Goal: Task Accomplishment & Management: Use online tool/utility

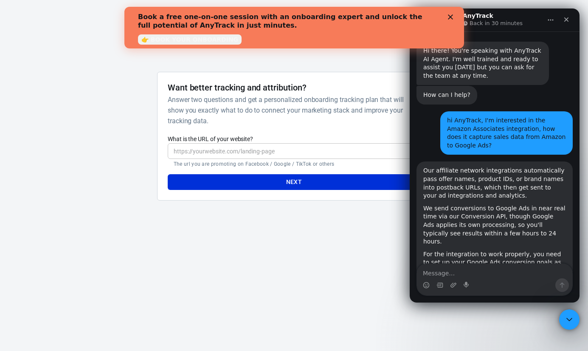
scroll to position [190, 0]
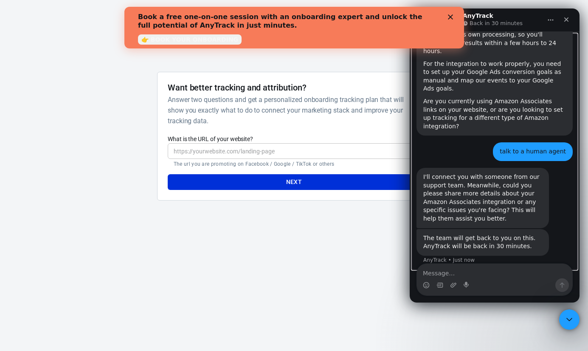
click at [437, 273] on div "Waiting for a teammate" at bounding box center [495, 285] width 170 height 24
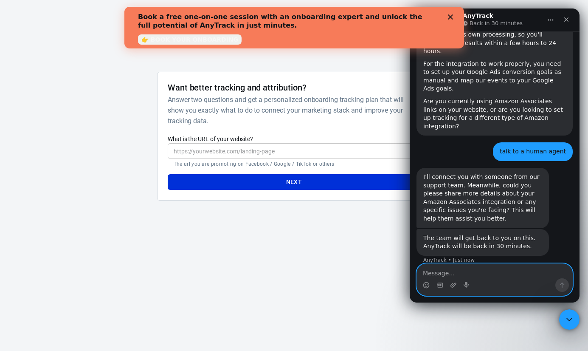
click at [447, 273] on textarea "Message…" at bounding box center [494, 271] width 155 height 14
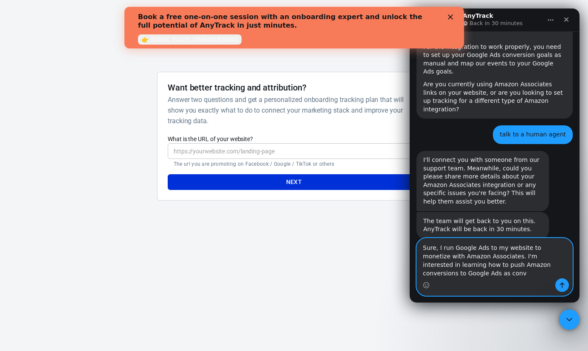
scroll to position [216, 0]
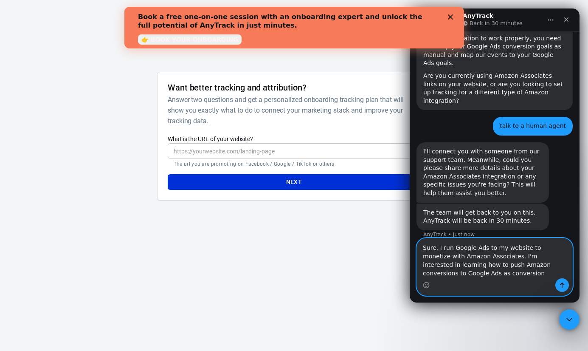
type textarea "Sure, I run Google Ads to my website to monetize with Amazon Associates. I'm in…"
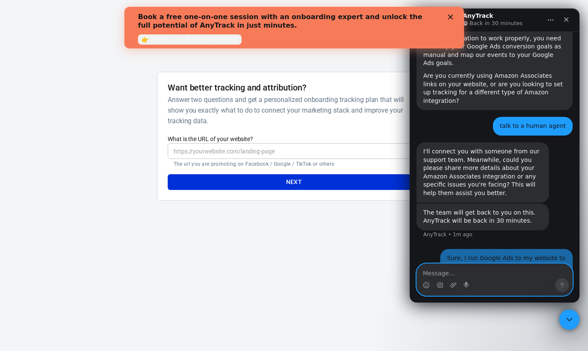
scroll to position [241, 0]
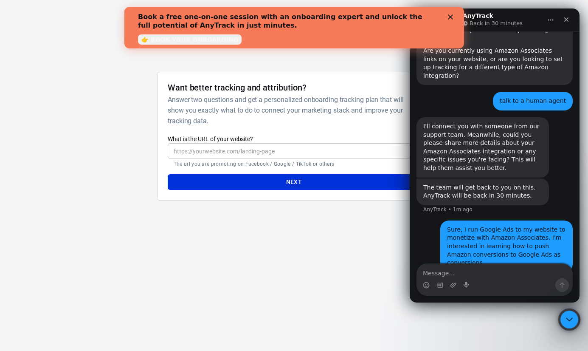
click at [567, 322] on icon "Close Intercom Messenger" at bounding box center [568, 318] width 10 height 10
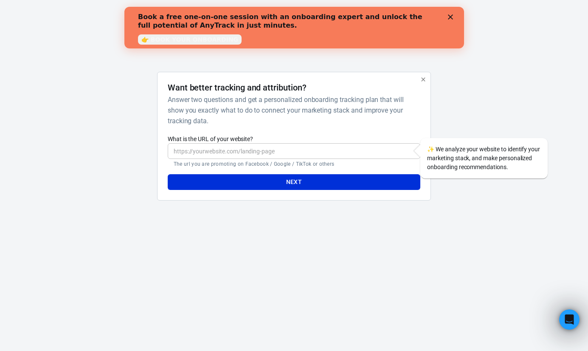
click at [289, 150] on input "What is the URL of your website?" at bounding box center [294, 151] width 253 height 16
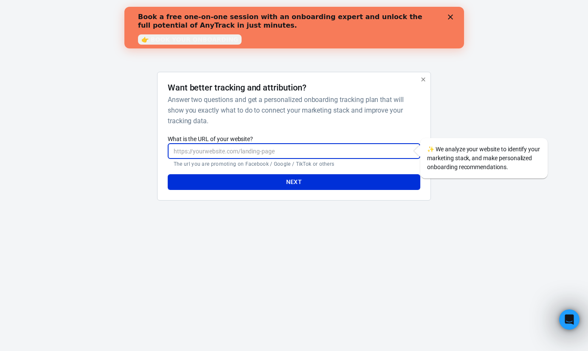
paste input "[URL][DOMAIN_NAME]"
type input "[URL][DOMAIN_NAME]"
click at [290, 185] on button "Next" at bounding box center [294, 182] width 253 height 16
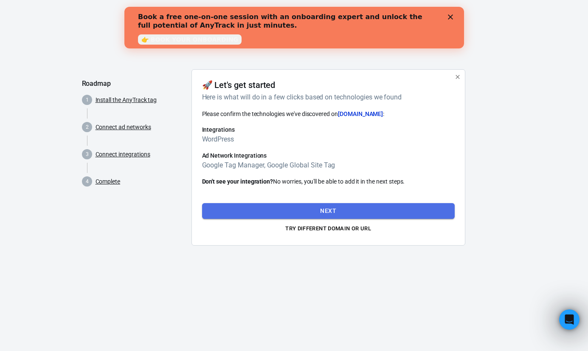
click at [237, 204] on button "Next" at bounding box center [328, 211] width 253 height 16
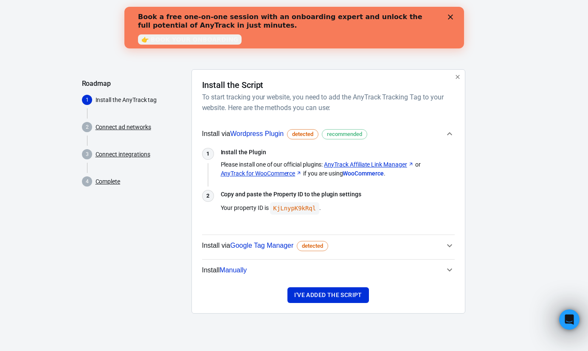
click at [299, 271] on span "Install Manually" at bounding box center [323, 270] width 243 height 11
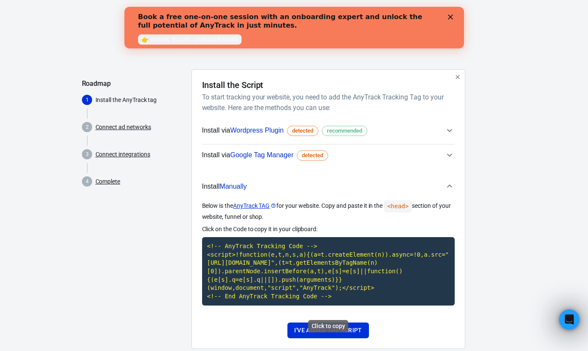
click at [298, 260] on code "<!-- AnyTrack Tracking Code --> <script>!function(e,t,n,s,a){(a=t.createElement…" at bounding box center [328, 271] width 253 height 68
click at [306, 338] on button "I've added the script" at bounding box center [328, 330] width 81 height 16
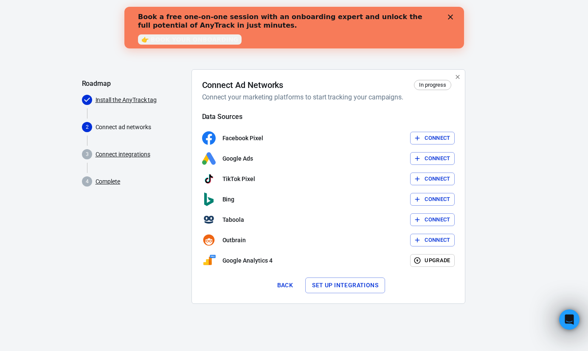
click at [432, 163] on button "Connect" at bounding box center [432, 158] width 45 height 13
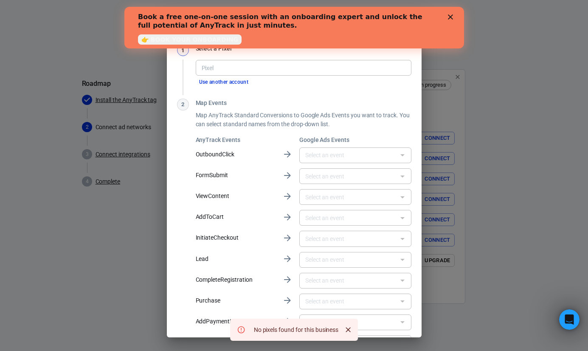
click at [450, 17] on polygon "Close" at bounding box center [450, 16] width 5 height 5
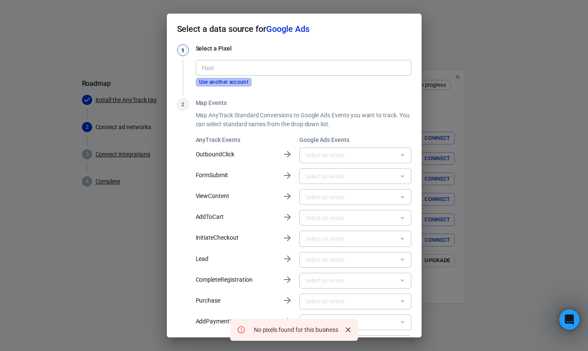
click at [232, 78] on button "Use another account" at bounding box center [224, 82] width 56 height 9
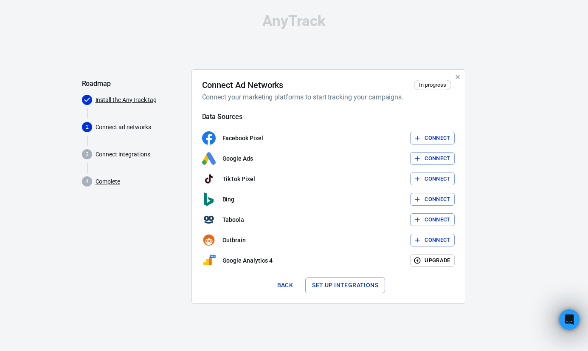
click at [331, 278] on button "Set up integrations" at bounding box center [345, 285] width 80 height 16
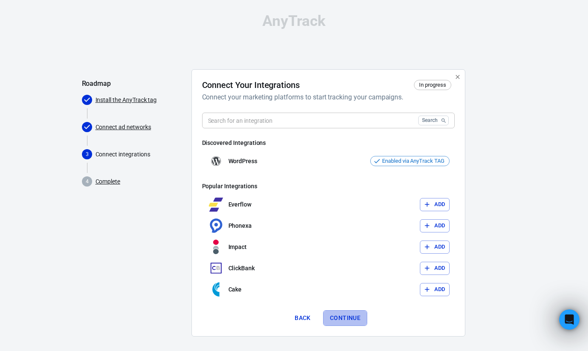
click at [336, 319] on button "Continue" at bounding box center [345, 318] width 44 height 16
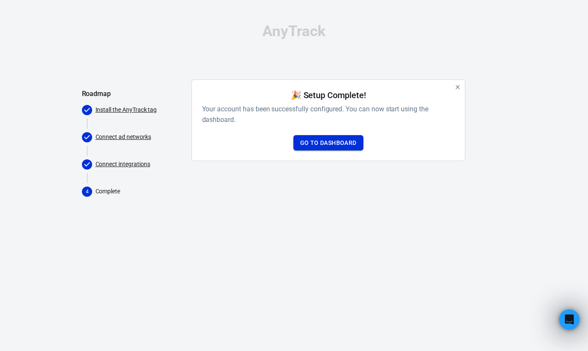
click at [315, 143] on link "Go to Dashboard" at bounding box center [328, 143] width 70 height 16
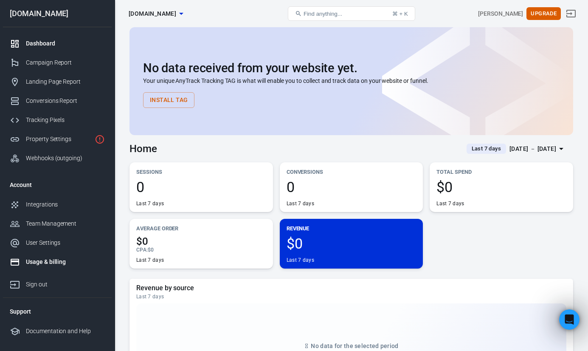
click at [48, 259] on div "Usage & billing" at bounding box center [65, 261] width 79 height 9
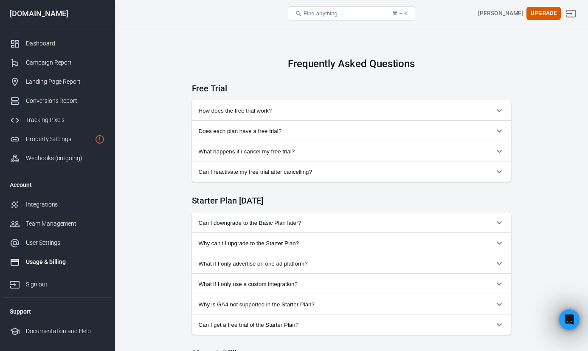
scroll to position [337, 0]
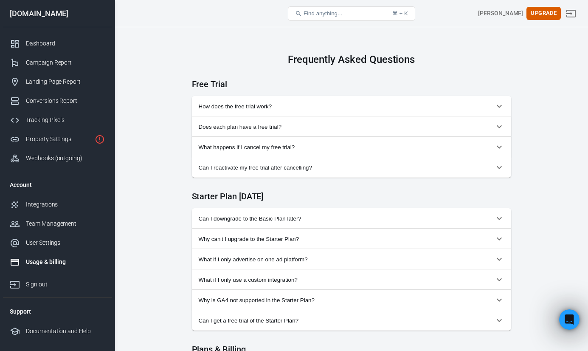
click at [237, 105] on span "How does the free trial work?" at bounding box center [347, 106] width 296 height 6
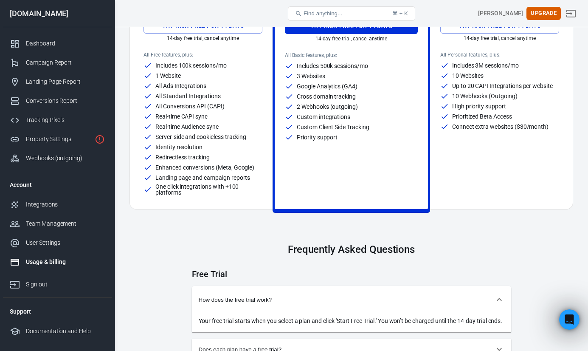
scroll to position [0, 0]
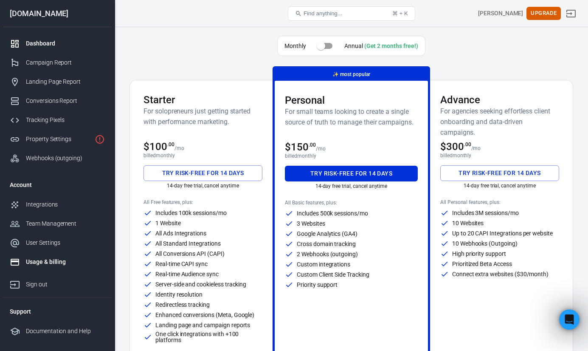
click at [65, 42] on div "Dashboard" at bounding box center [65, 43] width 79 height 9
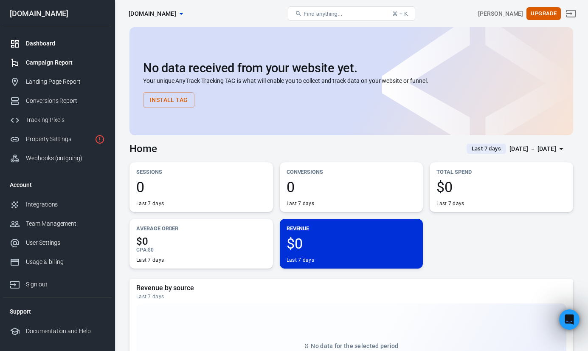
click at [74, 57] on link "Campaign Report" at bounding box center [57, 62] width 109 height 19
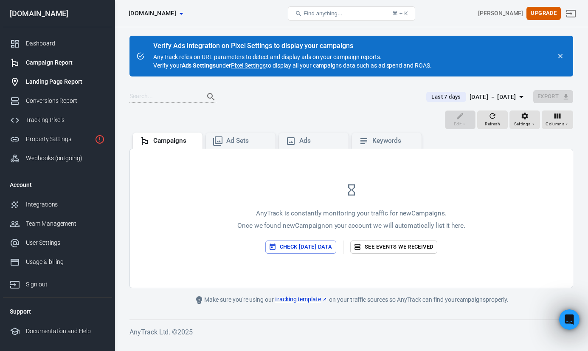
click at [77, 78] on div "Landing Page Report" at bounding box center [65, 81] width 79 height 9
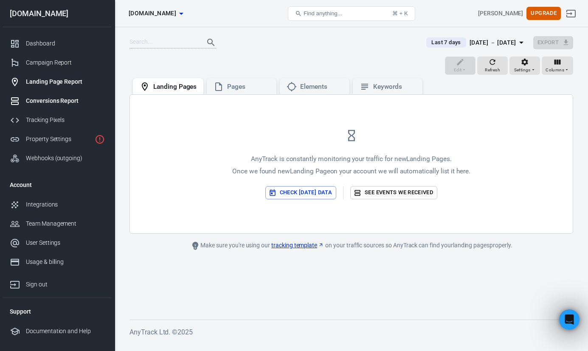
click at [76, 100] on div "Conversions Report" at bounding box center [65, 100] width 79 height 9
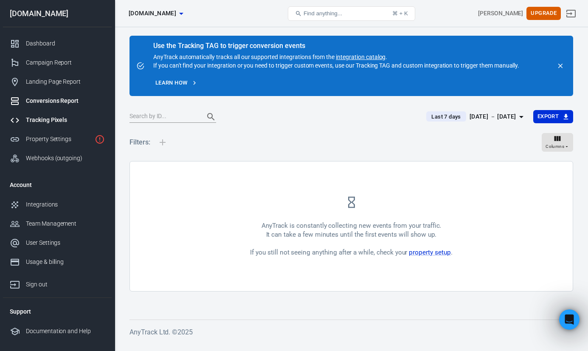
click at [70, 116] on div "Tracking Pixels" at bounding box center [65, 120] width 79 height 9
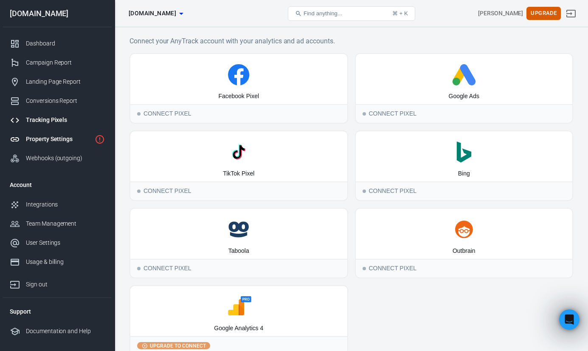
click at [69, 131] on link "Property Settings" at bounding box center [57, 139] width 109 height 19
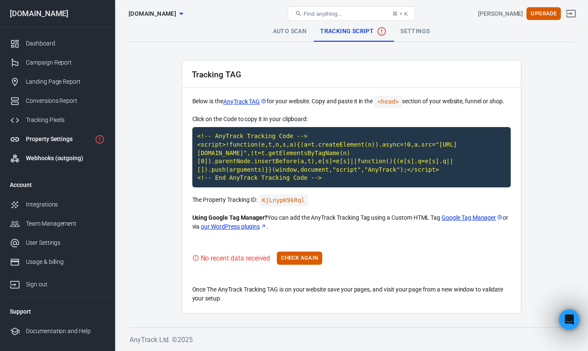
click at [72, 149] on link "Webhooks (outgoing)" at bounding box center [57, 158] width 109 height 19
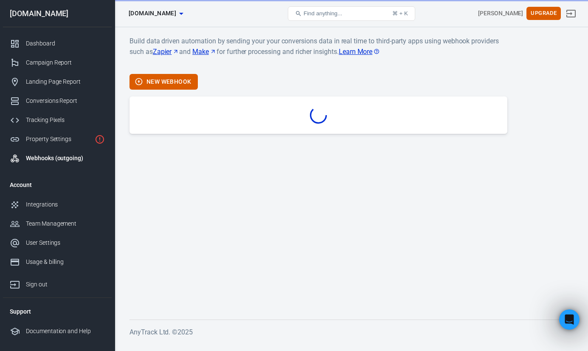
click at [71, 158] on div "Webhooks (outgoing)" at bounding box center [65, 158] width 79 height 9
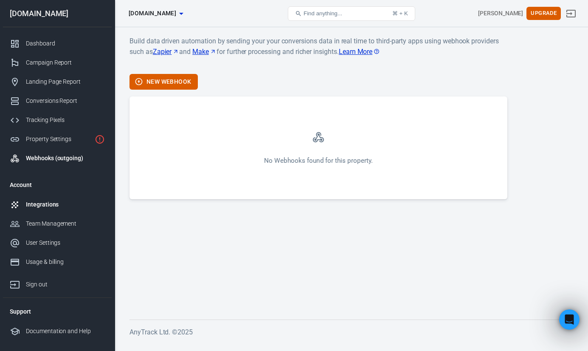
click at [61, 202] on div "Integrations" at bounding box center [65, 204] width 79 height 9
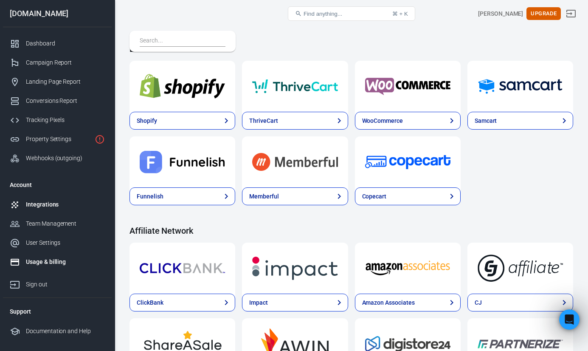
scroll to position [83, 0]
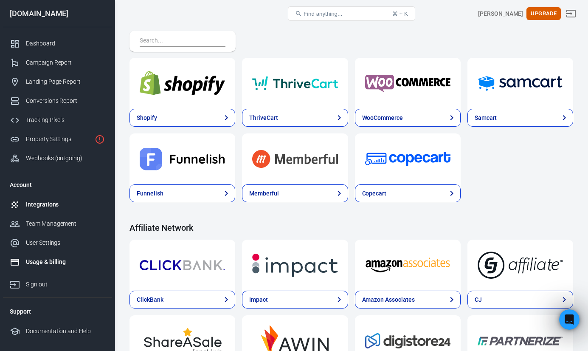
click at [64, 258] on div "Usage & billing" at bounding box center [65, 261] width 79 height 9
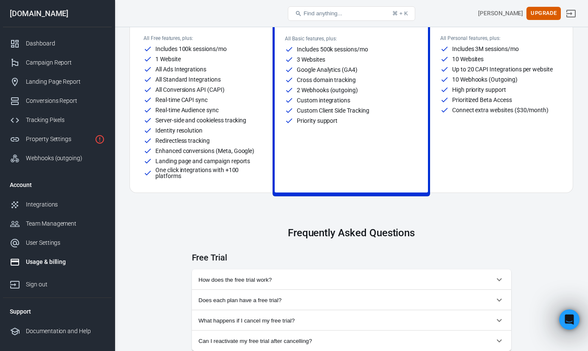
scroll to position [177, 0]
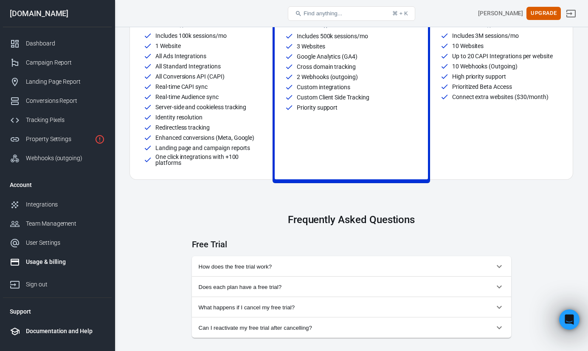
click at [59, 330] on div "Documentation and Help" at bounding box center [65, 331] width 79 height 9
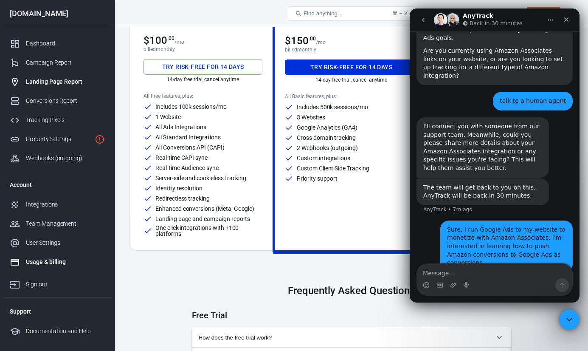
scroll to position [75, 0]
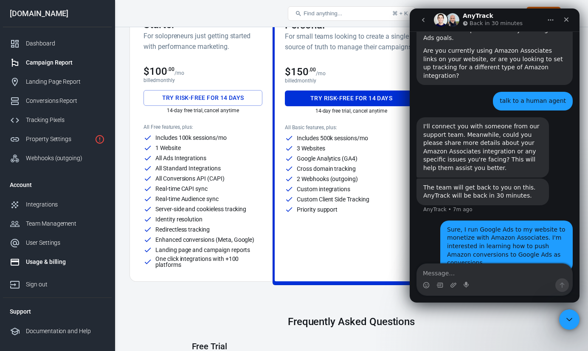
click at [64, 63] on div "Campaign Report" at bounding box center [65, 62] width 79 height 9
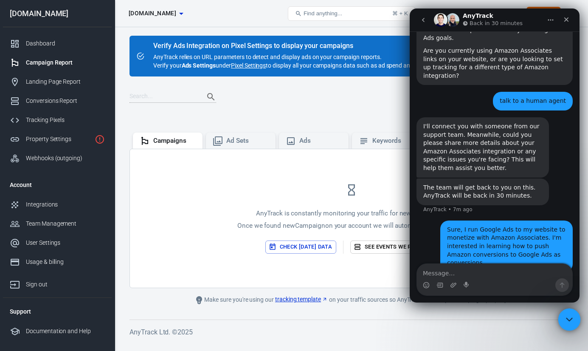
click at [571, 321] on icon "Close Intercom Messenger" at bounding box center [568, 318] width 10 height 10
